Goal: Task Accomplishment & Management: Complete application form

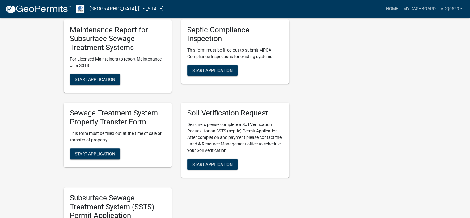
scroll to position [278, 0]
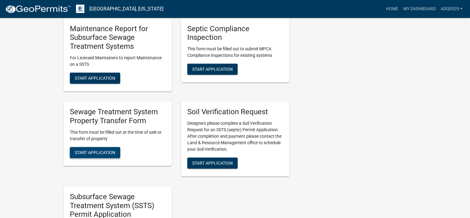
click at [114, 155] on span "Start Application" at bounding box center [95, 152] width 40 height 5
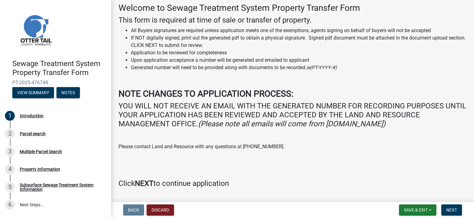
scroll to position [49, 0]
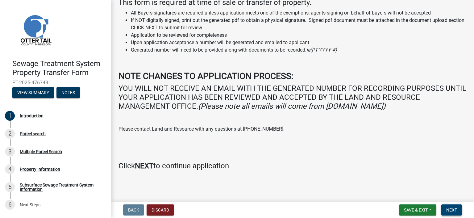
click at [457, 208] on span "Next" at bounding box center [451, 209] width 11 height 5
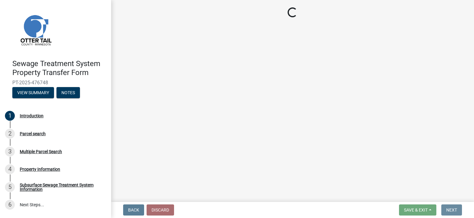
scroll to position [0, 0]
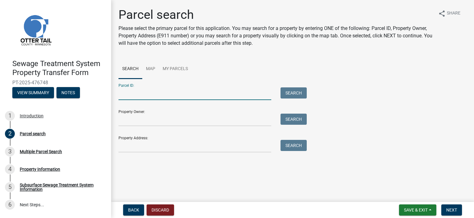
click at [143, 91] on input "Parcel ID:" at bounding box center [195, 93] width 153 height 13
paste input "51.000.99.0464.000"
type input "51.000.99.0464.000"
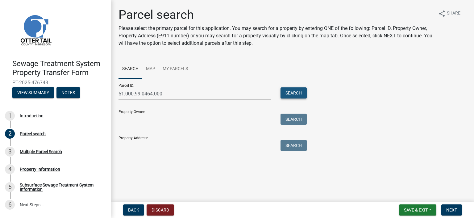
click at [286, 92] on button "Search" at bounding box center [294, 92] width 26 height 11
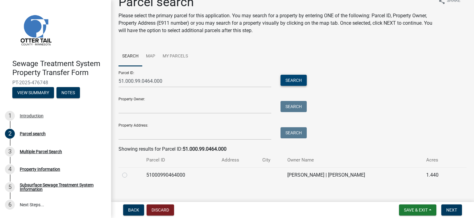
scroll to position [20, 0]
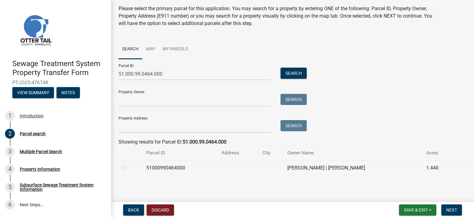
click at [130, 164] on label at bounding box center [130, 164] width 0 height 0
click at [130, 167] on input "radio" at bounding box center [132, 166] width 4 height 4
radio input "true"
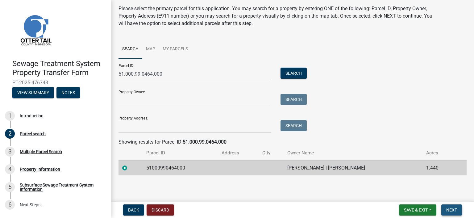
click at [445, 208] on button "Next" at bounding box center [452, 209] width 21 height 11
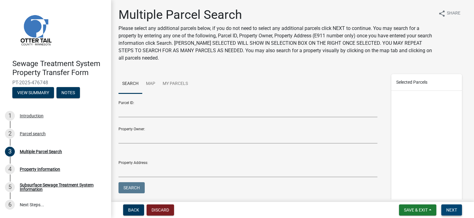
click at [443, 207] on button "Next" at bounding box center [452, 209] width 21 height 11
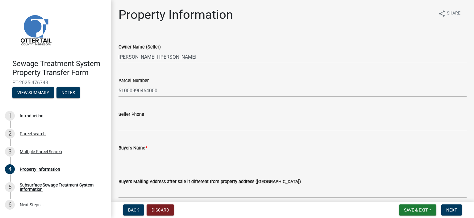
scroll to position [31, 0]
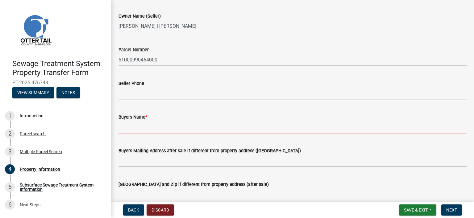
click at [190, 128] on input "Buyers Name *" at bounding box center [293, 127] width 348 height 13
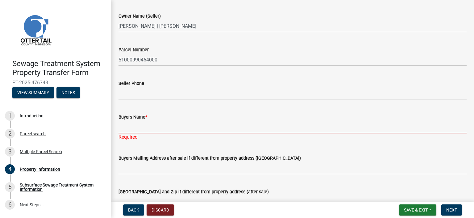
click at [153, 129] on input "Buyers Name *" at bounding box center [293, 127] width 348 height 13
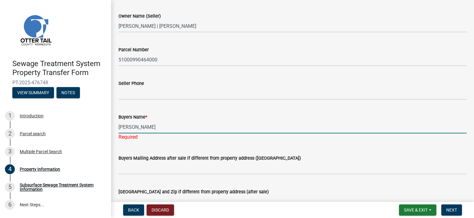
type input "[PERSON_NAME]"
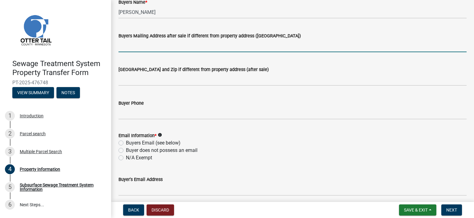
scroll to position [185, 0]
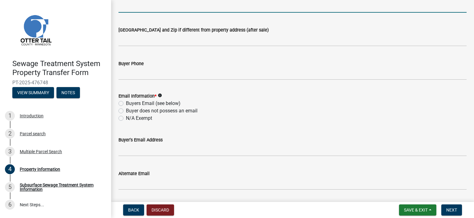
click at [145, 118] on label "N/A Exempt" at bounding box center [139, 118] width 26 height 7
click at [130, 118] on input "N/A Exempt" at bounding box center [128, 117] width 4 height 4
radio input "true"
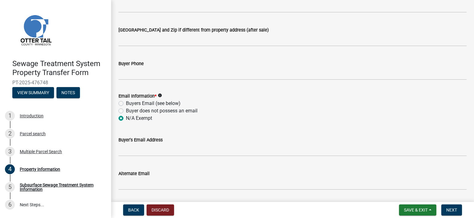
scroll to position [340, 0]
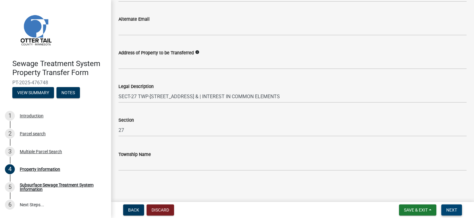
click at [446, 207] on button "Next" at bounding box center [452, 209] width 21 height 11
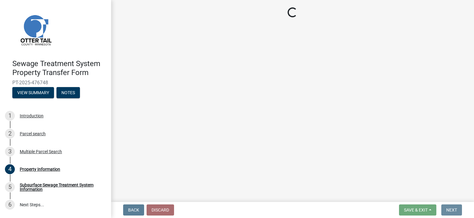
scroll to position [0, 0]
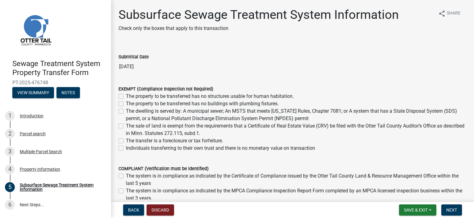
click at [126, 110] on label "The dwelling is served by: A municipal sewer; An MSTS that meets [US_STATE] Rul…" at bounding box center [296, 114] width 341 height 15
click at [126, 110] on input "The dwelling is served by: A municipal sewer; An MSTS that meets [US_STATE] Rul…" at bounding box center [128, 109] width 4 height 4
checkbox input "true"
checkbox input "false"
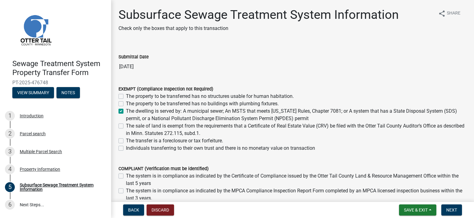
checkbox input "true"
checkbox input "false"
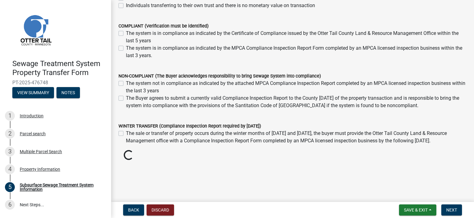
scroll to position [137, 0]
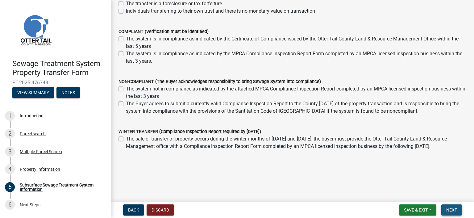
click at [451, 204] on button "Next" at bounding box center [452, 209] width 21 height 11
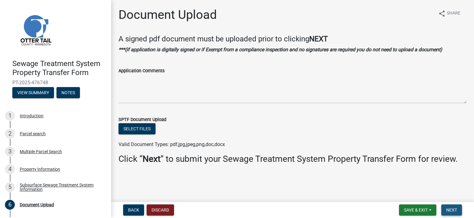
click at [456, 209] on span "Next" at bounding box center [451, 209] width 11 height 5
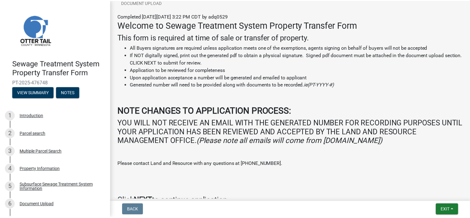
scroll to position [116, 0]
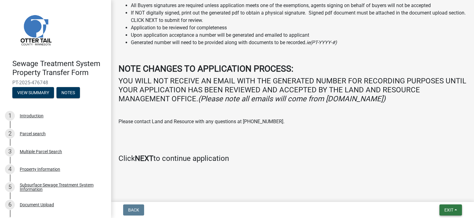
click at [455, 210] on button "Exit" at bounding box center [451, 209] width 23 height 11
click at [431, 192] on button "Save & Exit" at bounding box center [437, 193] width 49 height 15
